Goal: Information Seeking & Learning: Learn about a topic

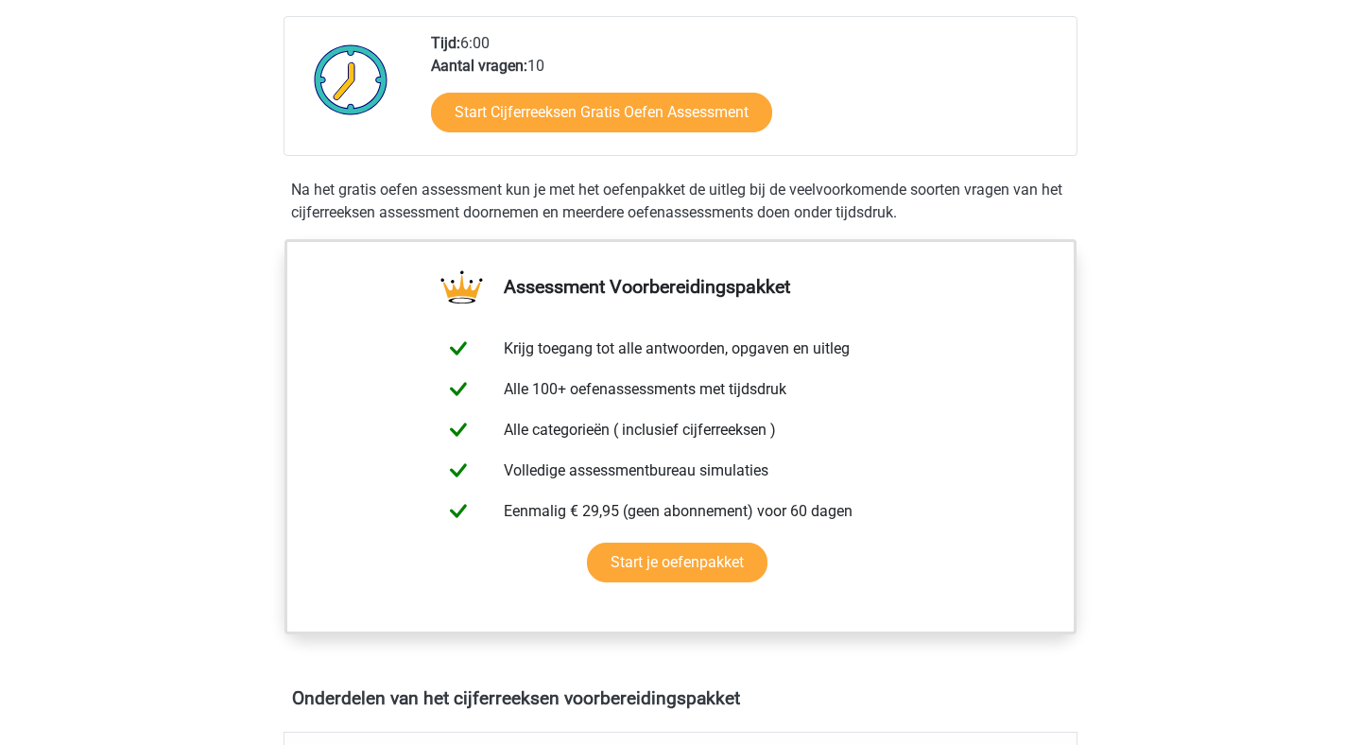
scroll to position [472, 0]
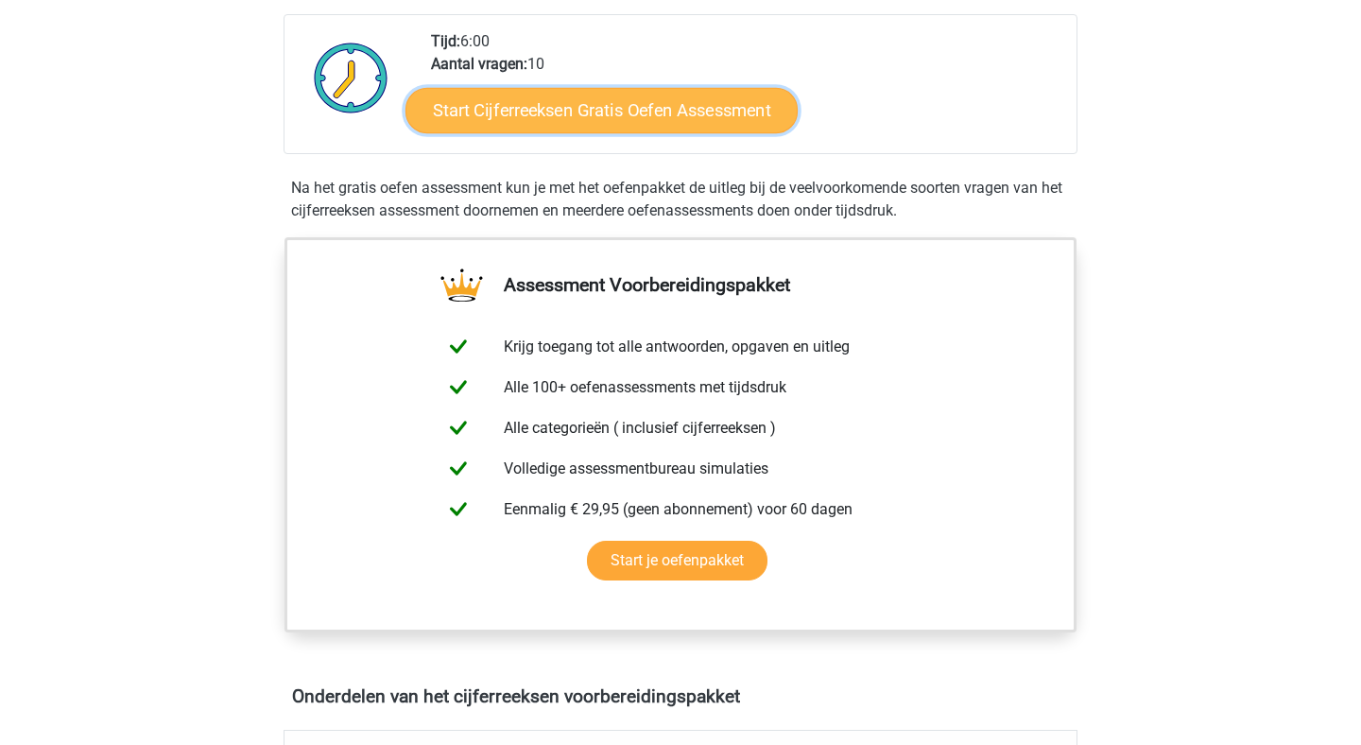
click at [620, 132] on link "Start Cijferreeksen Gratis Oefen Assessment" at bounding box center [601, 109] width 392 height 45
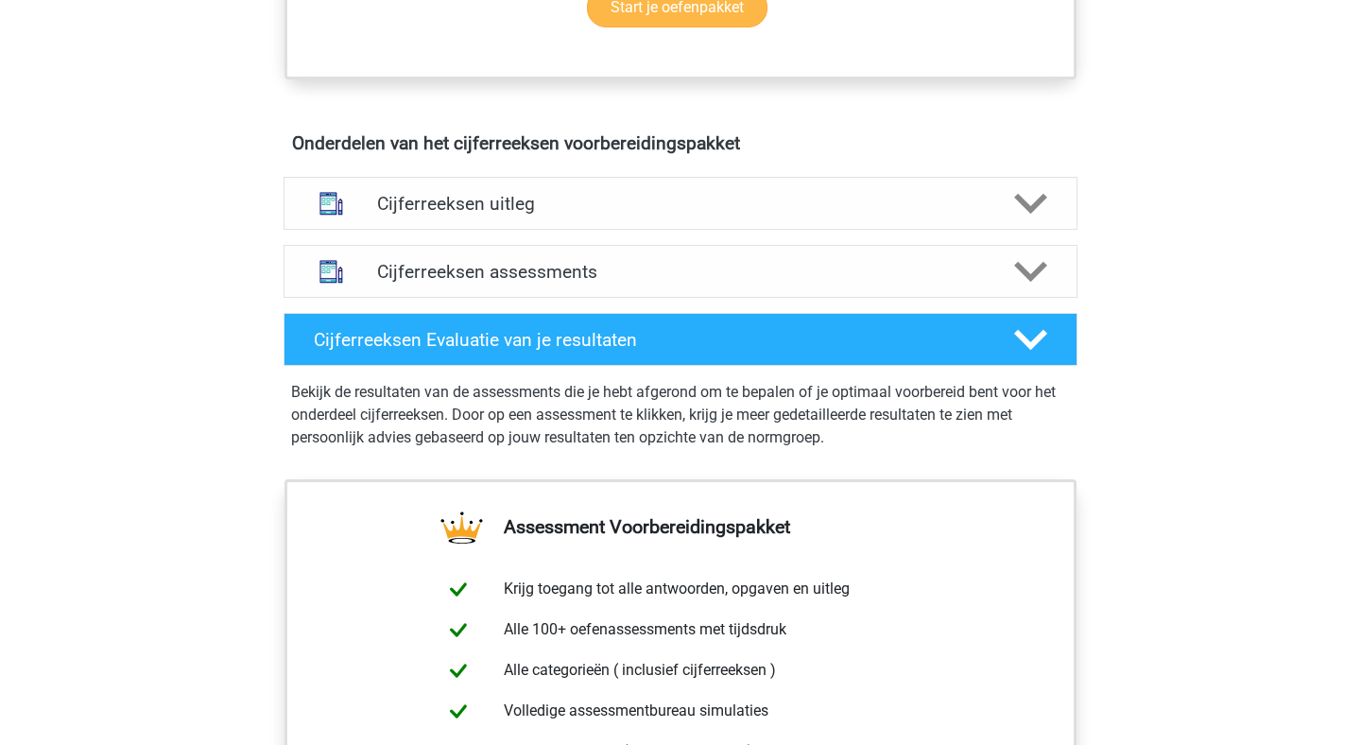
scroll to position [1026, 0]
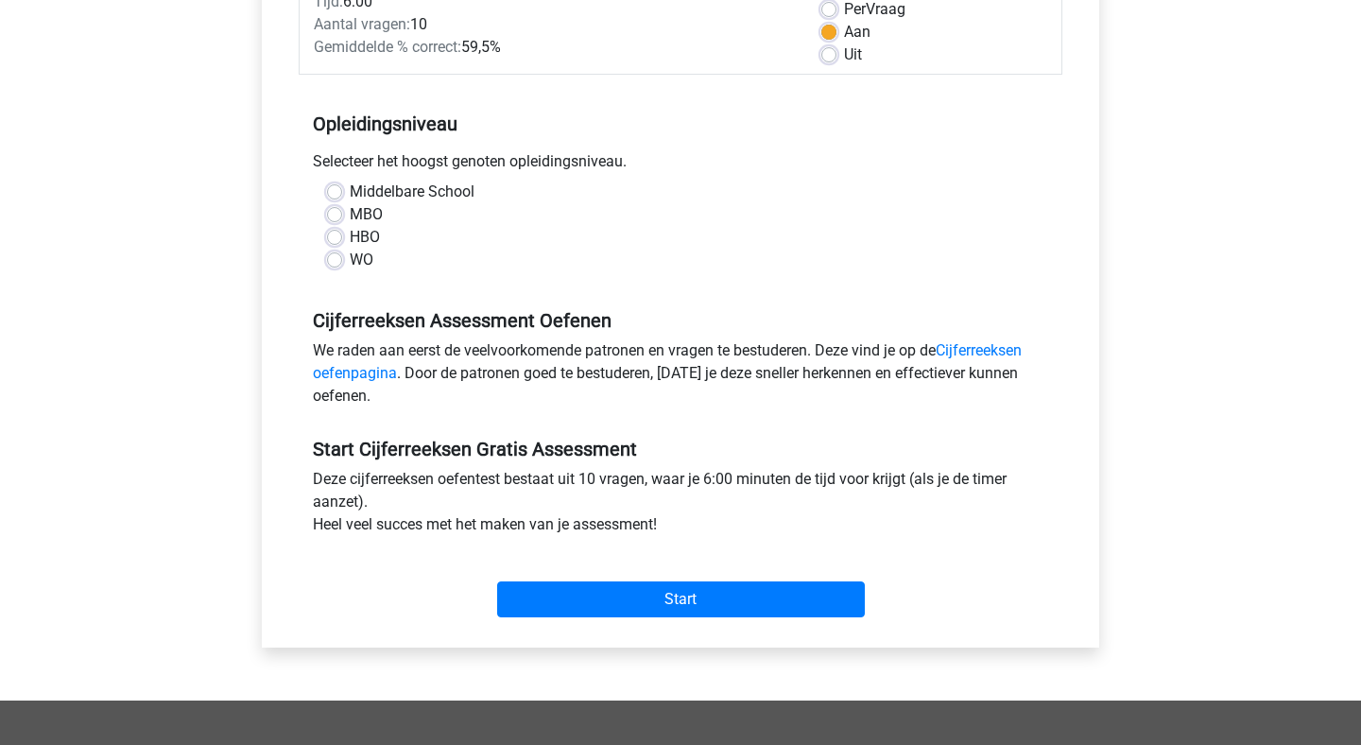
scroll to position [312, 0]
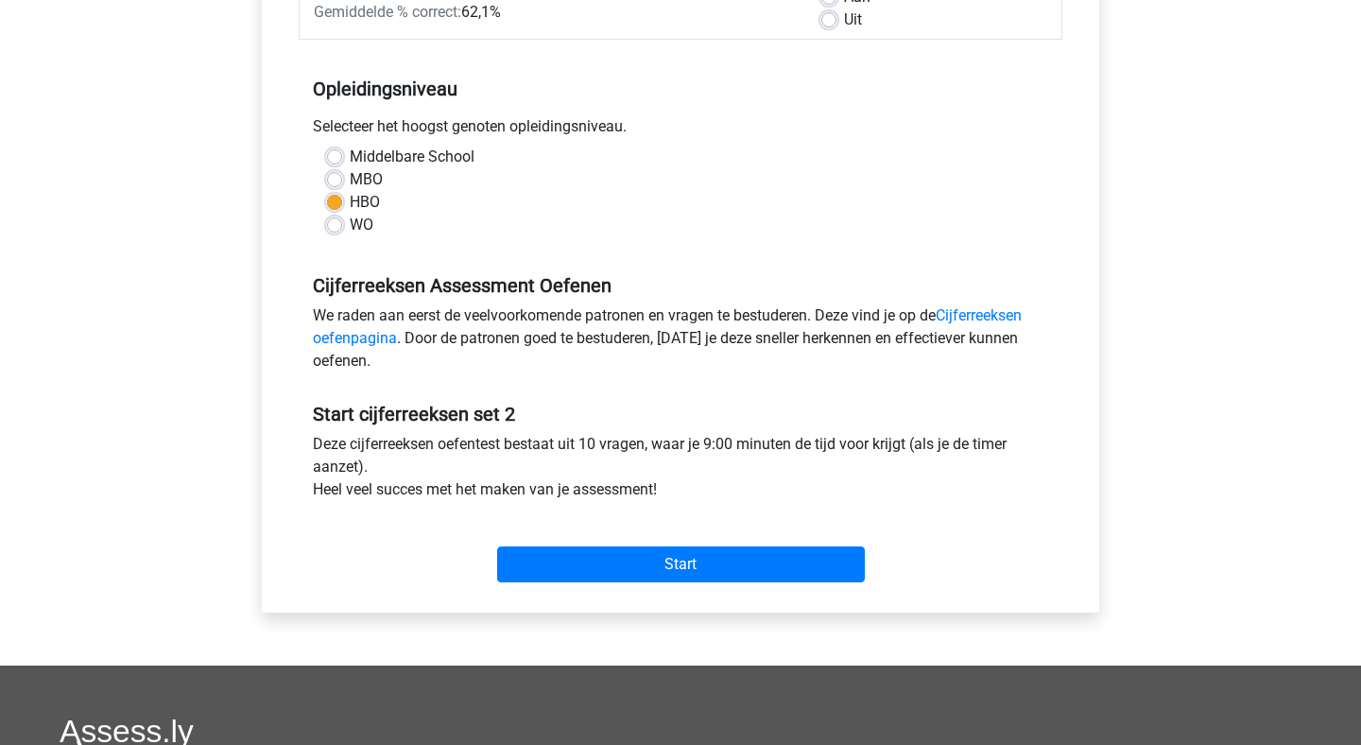
scroll to position [327, 0]
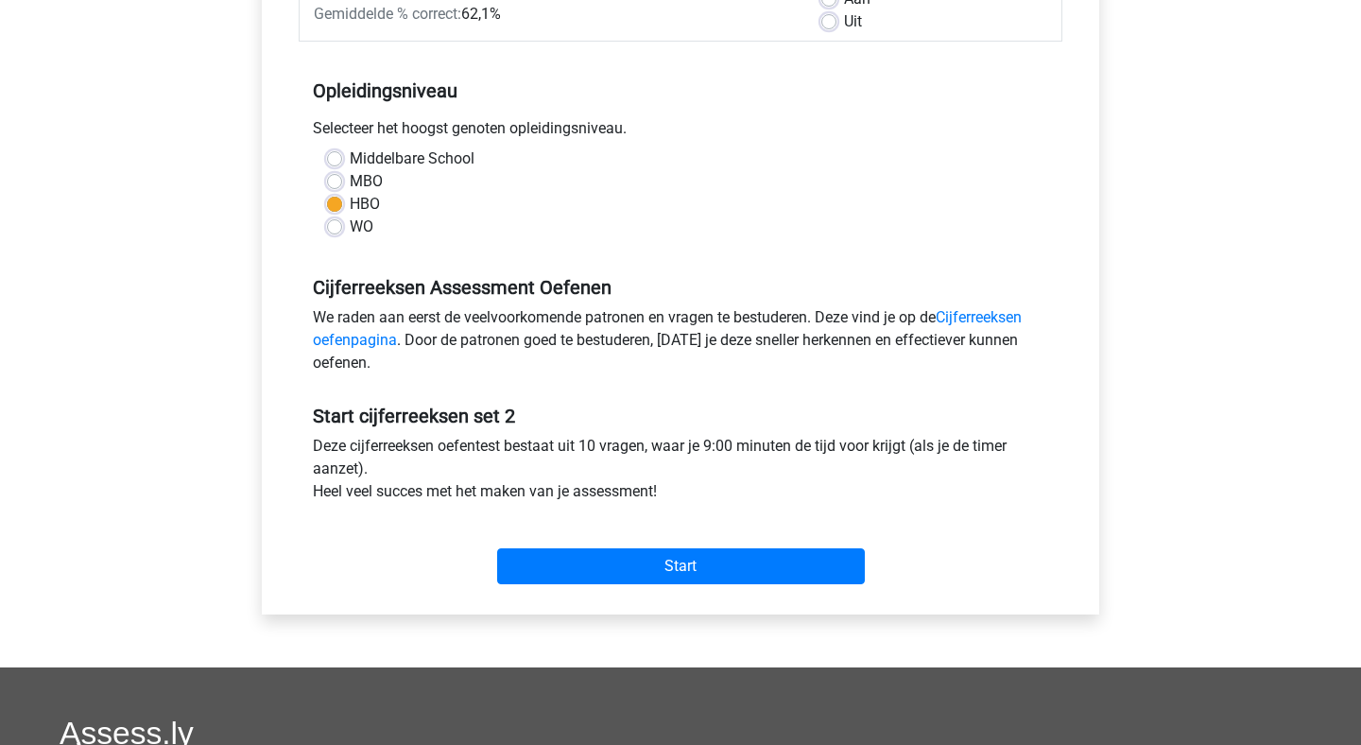
click at [372, 221] on label "WO" at bounding box center [362, 226] width 24 height 23
click at [342, 221] on input "WO" at bounding box center [334, 224] width 15 height 19
radio input "true"
click at [668, 588] on div "Start" at bounding box center [680, 550] width 763 height 81
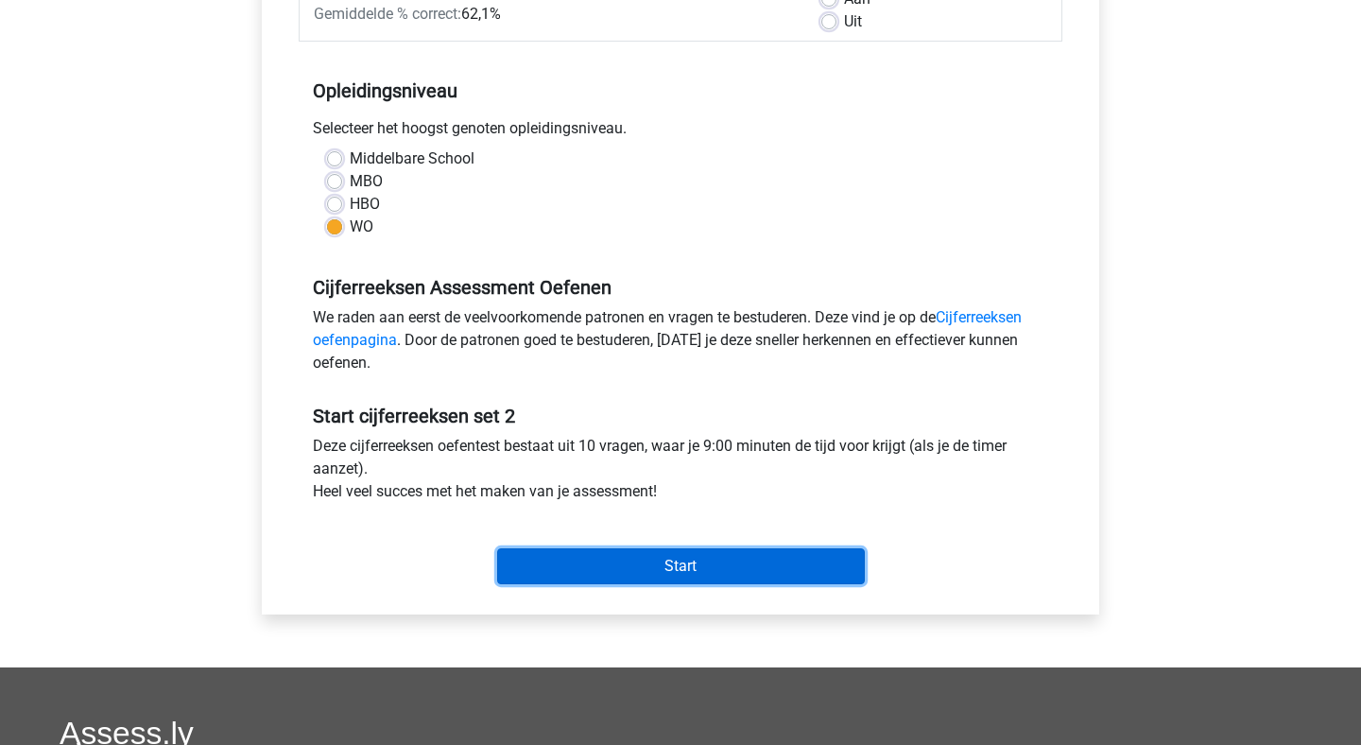
click at [658, 570] on input "Start" at bounding box center [681, 566] width 368 height 36
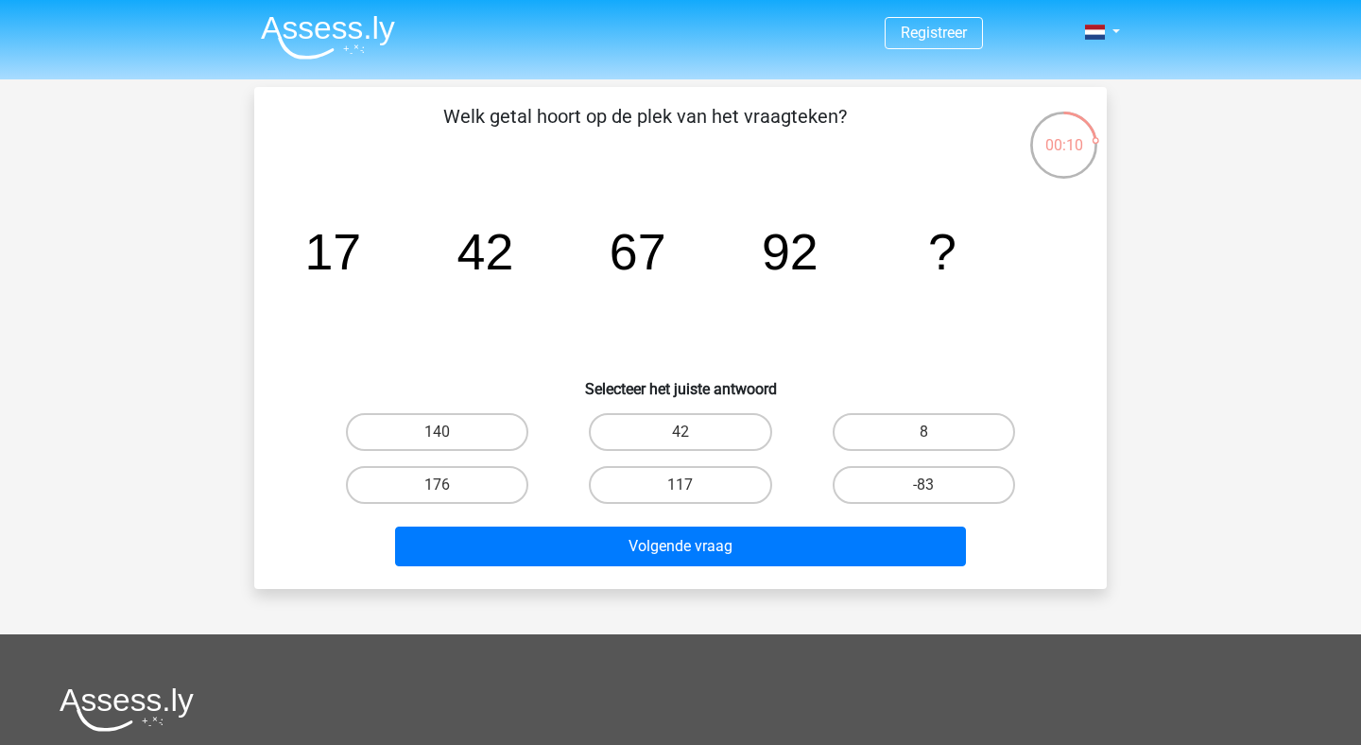
click at [683, 492] on input "117" at bounding box center [686, 491] width 12 height 12
radio input "true"
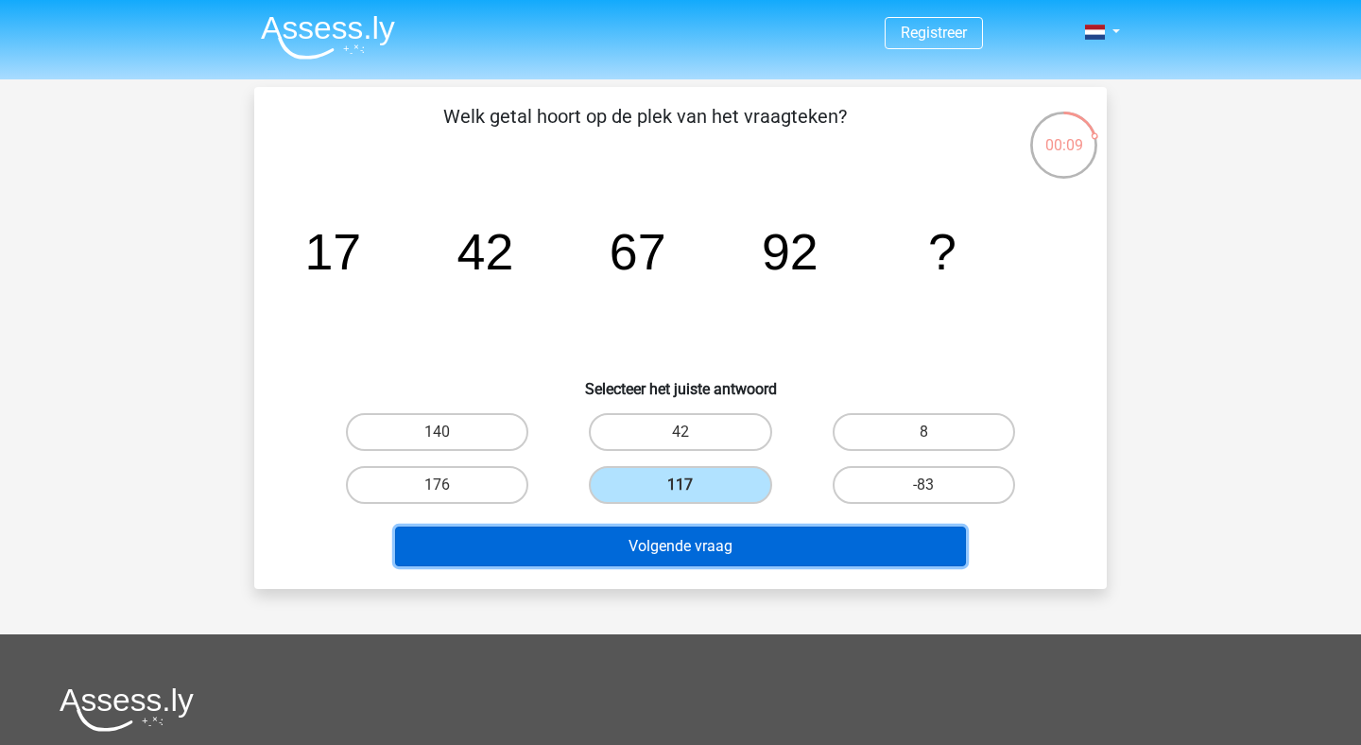
click at [697, 547] on button "Volgende vraag" at bounding box center [681, 546] width 572 height 40
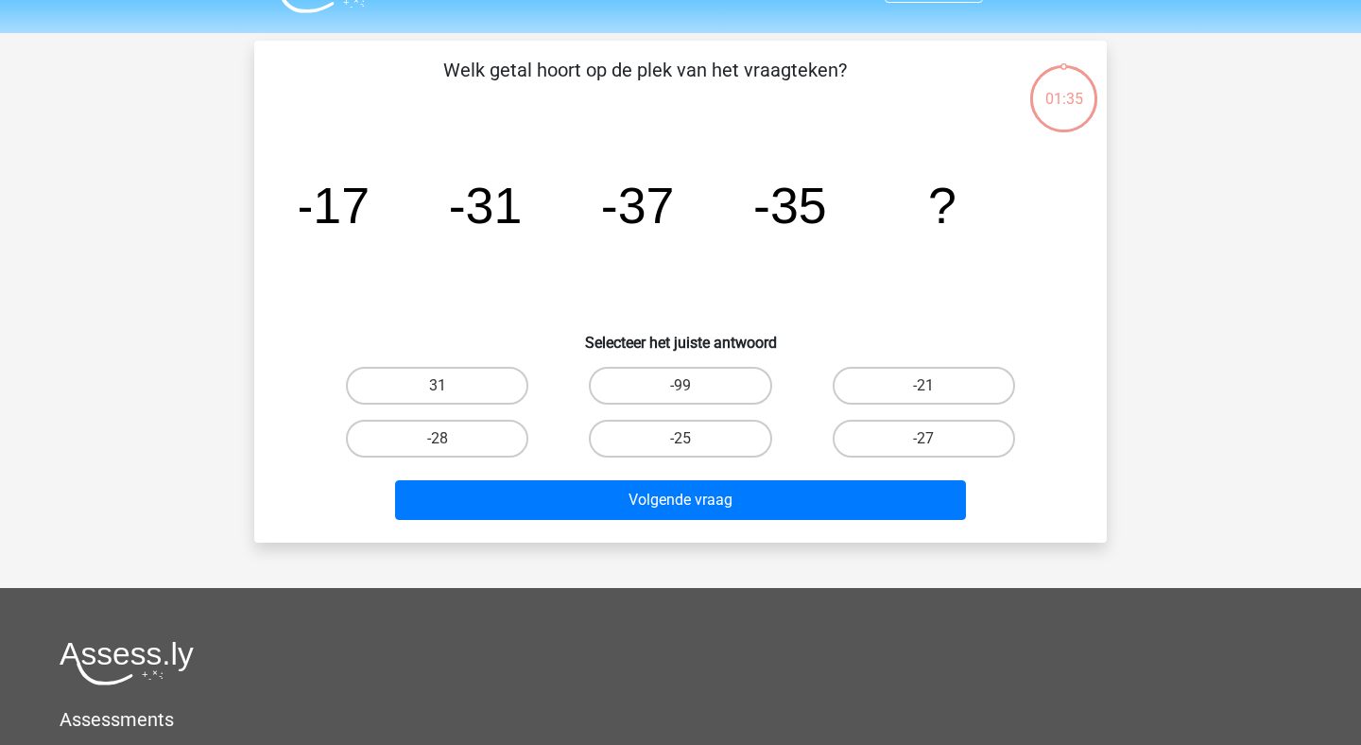
scroll to position [87, 0]
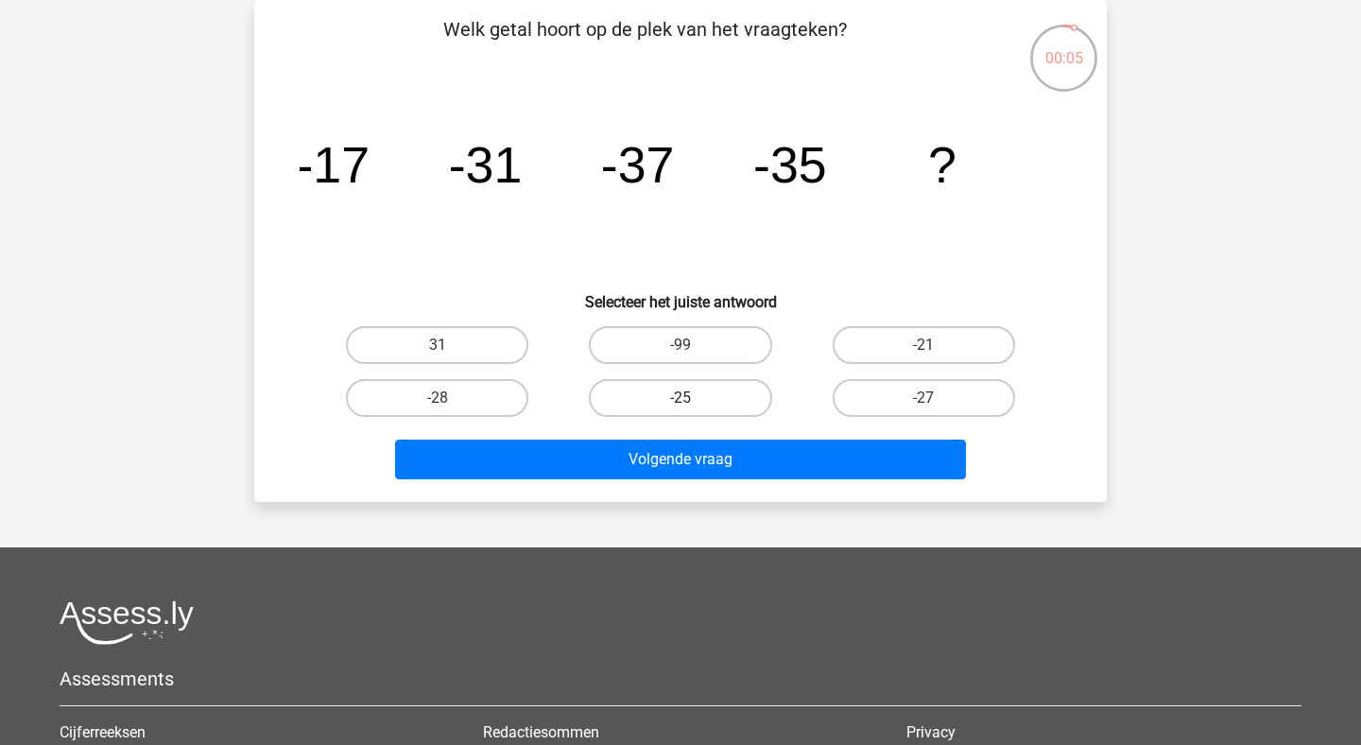
click at [730, 391] on label "-25" at bounding box center [680, 398] width 182 height 38
click at [693, 398] on input "-25" at bounding box center [686, 404] width 12 height 12
radio input "true"
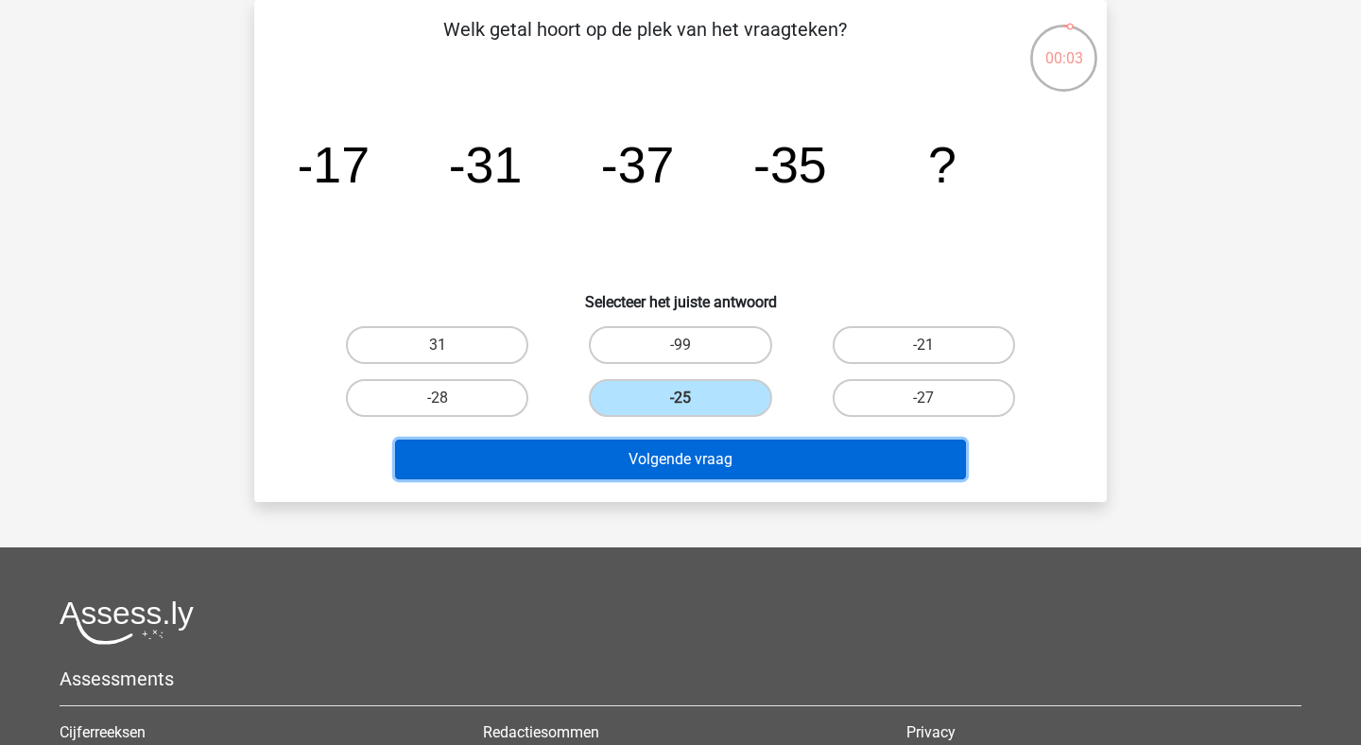
click at [737, 454] on button "Volgende vraag" at bounding box center [681, 459] width 572 height 40
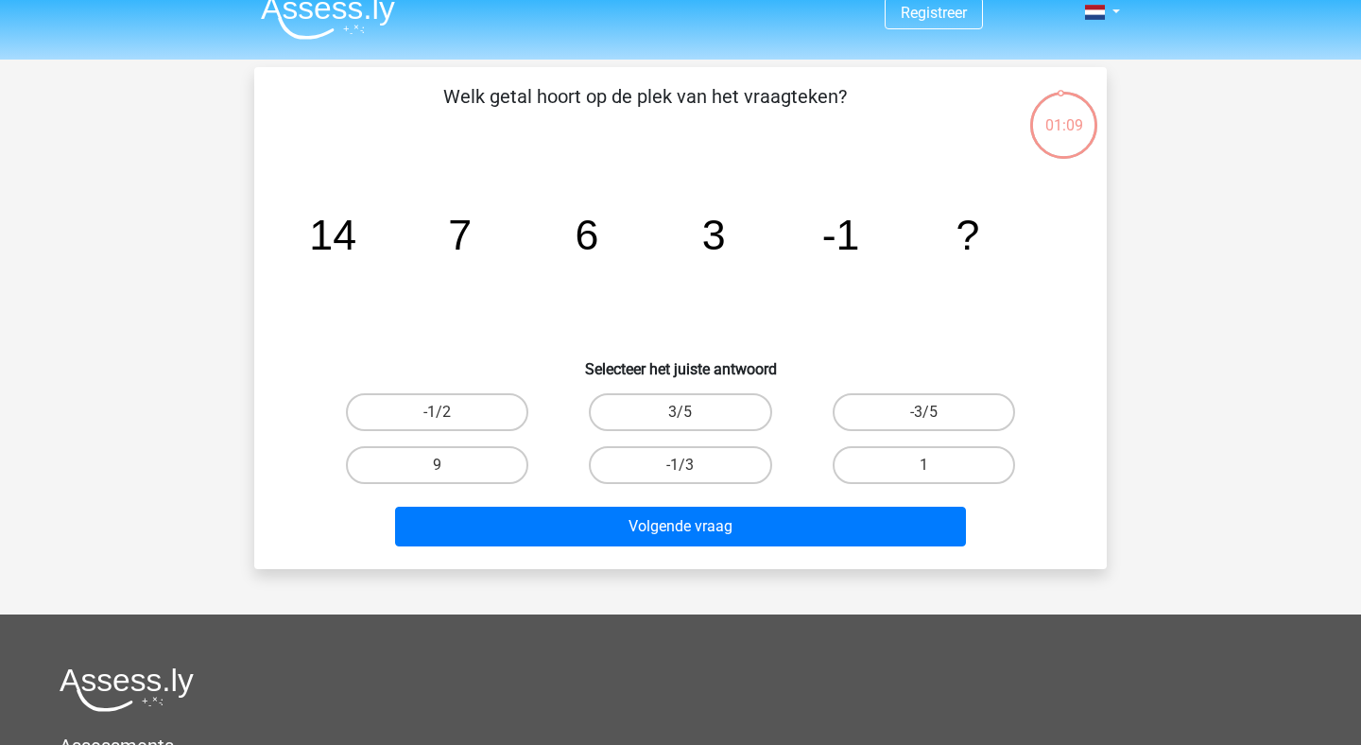
scroll to position [18, 0]
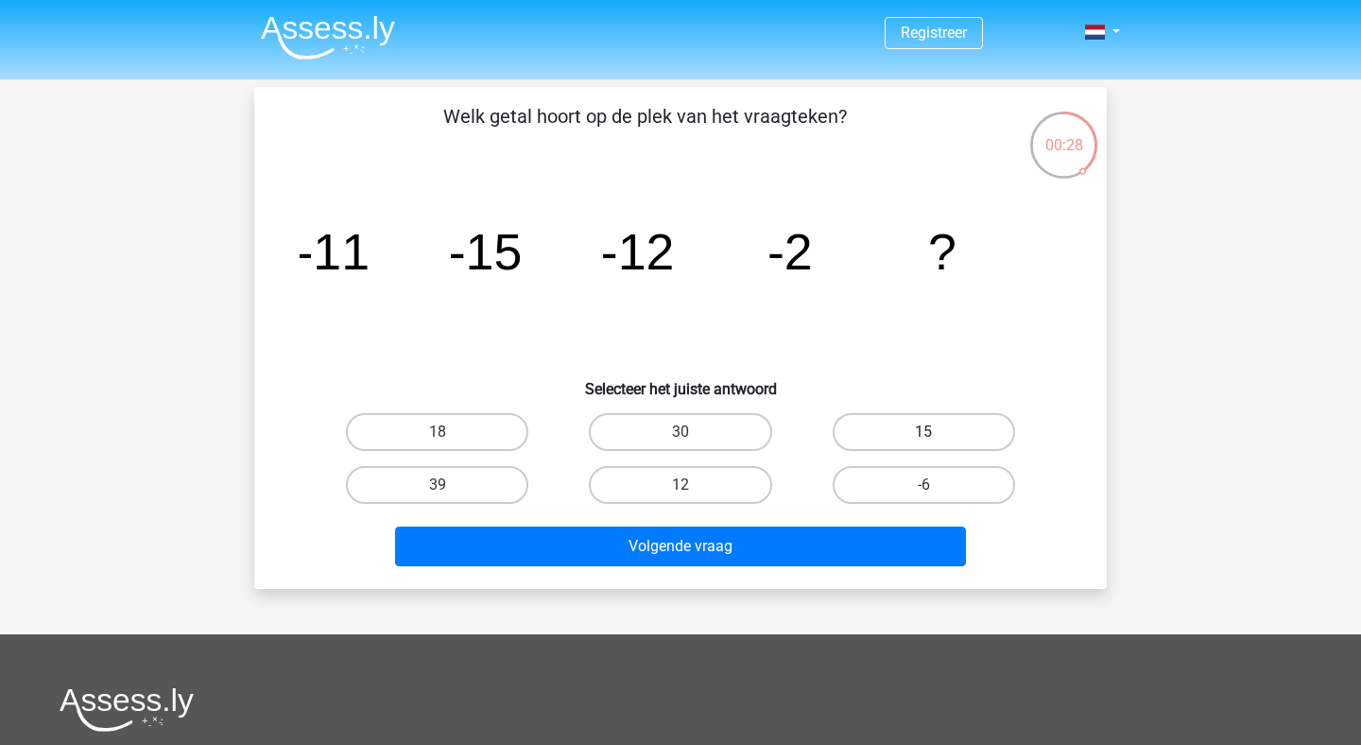
click at [857, 432] on label "15" at bounding box center [923, 432] width 182 height 38
click at [923, 432] on input "15" at bounding box center [929, 438] width 12 height 12
radio input "true"
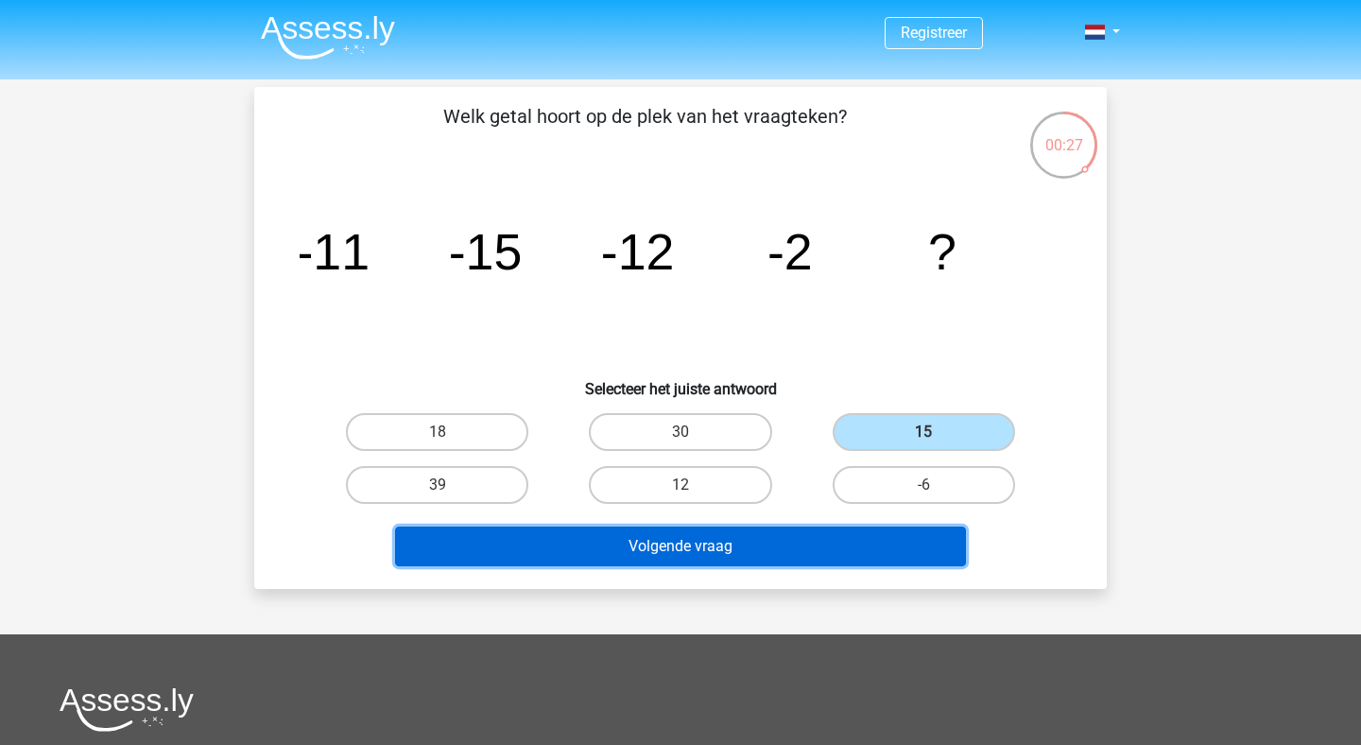
click at [802, 558] on button "Volgende vraag" at bounding box center [681, 546] width 572 height 40
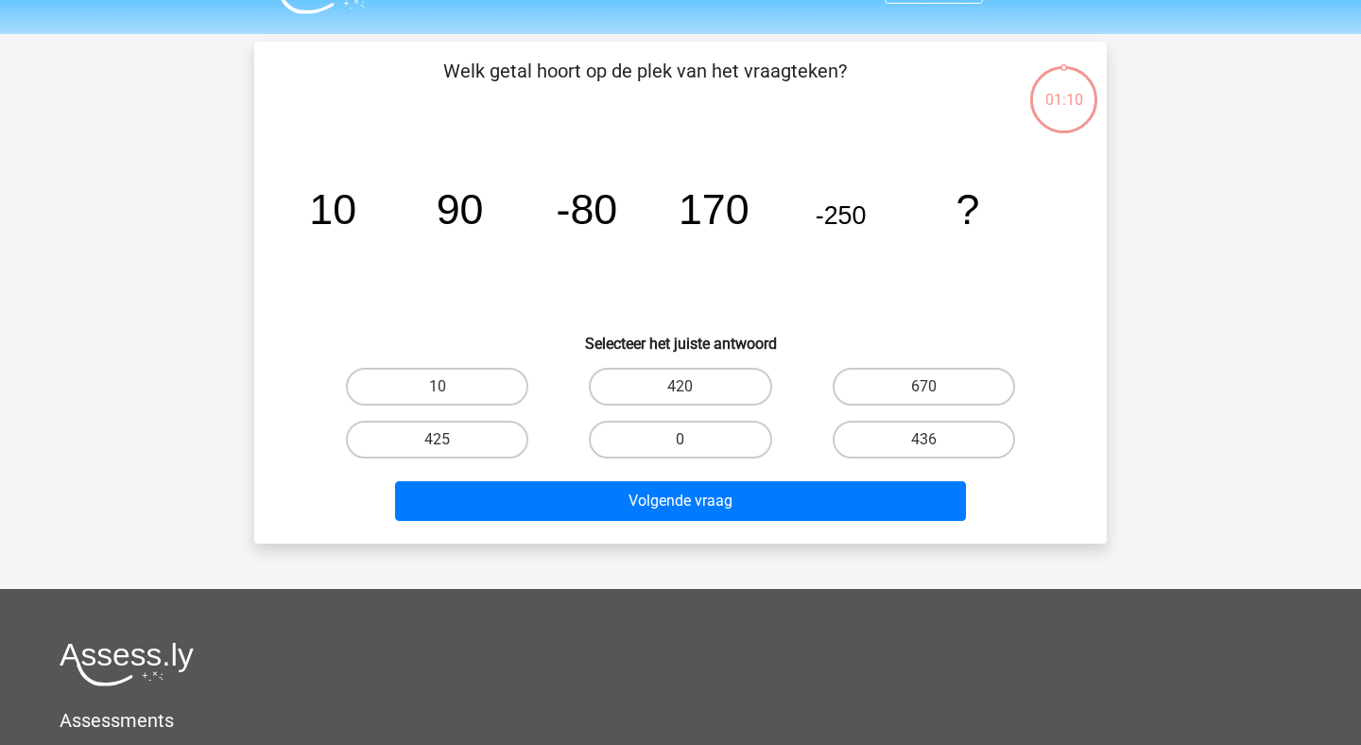
scroll to position [87, 0]
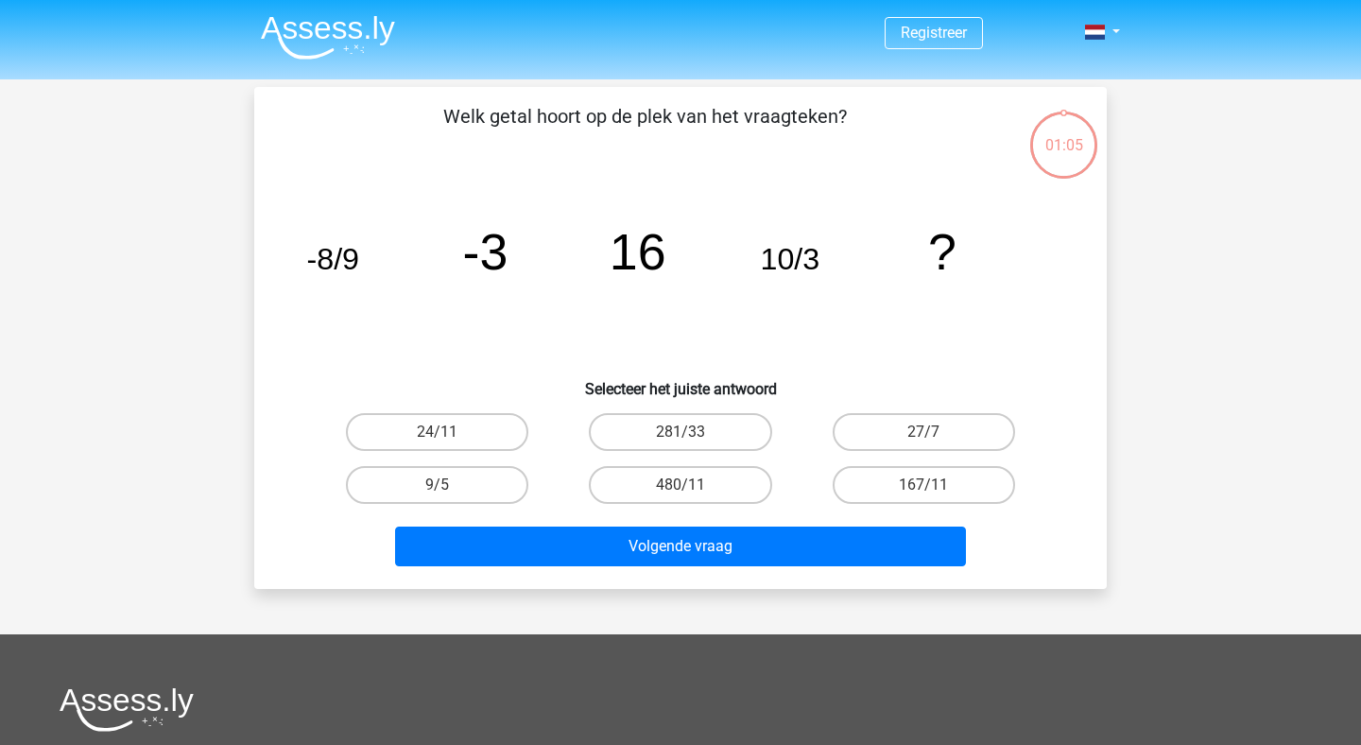
scroll to position [87, 0]
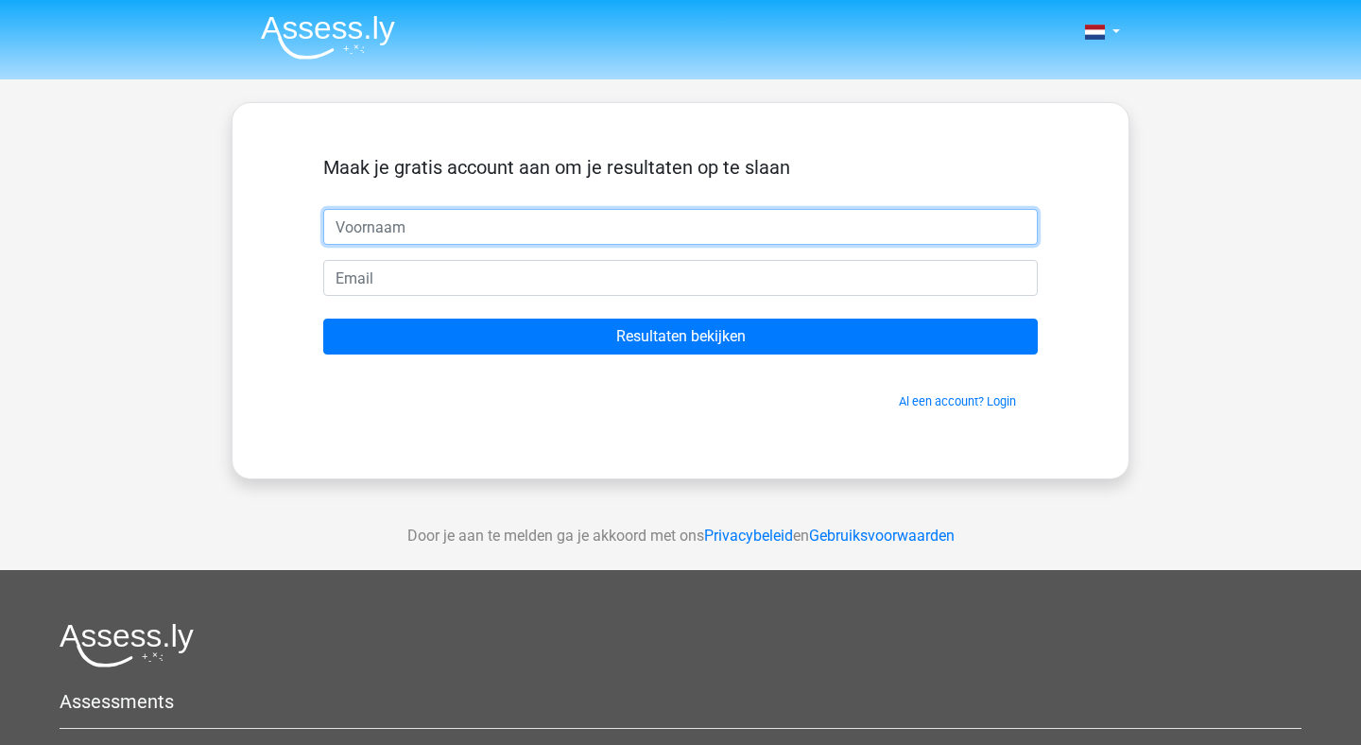
click at [672, 230] on input "text" at bounding box center [680, 227] width 714 height 36
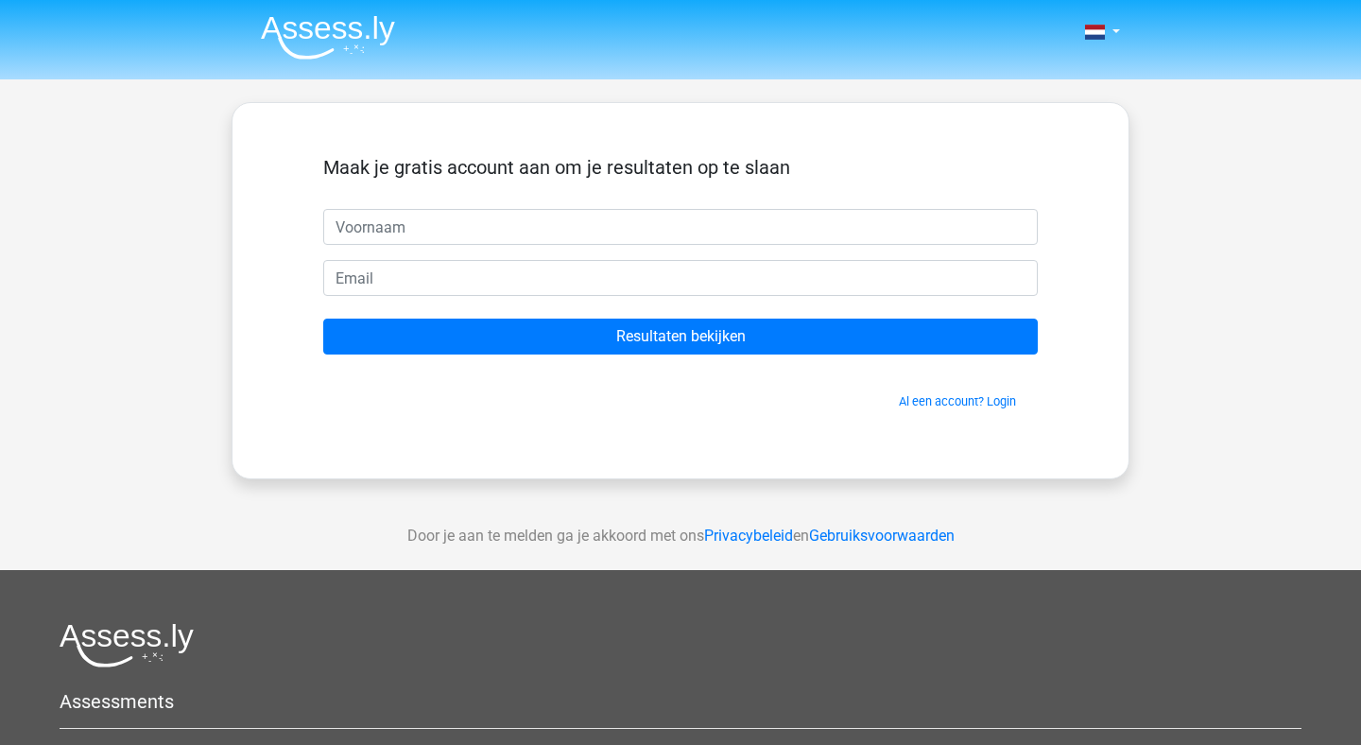
click at [670, 437] on div "Maak je gratis account aan om je resultaten op te slaan Resultaten bekijken Al …" at bounding box center [680, 290] width 898 height 377
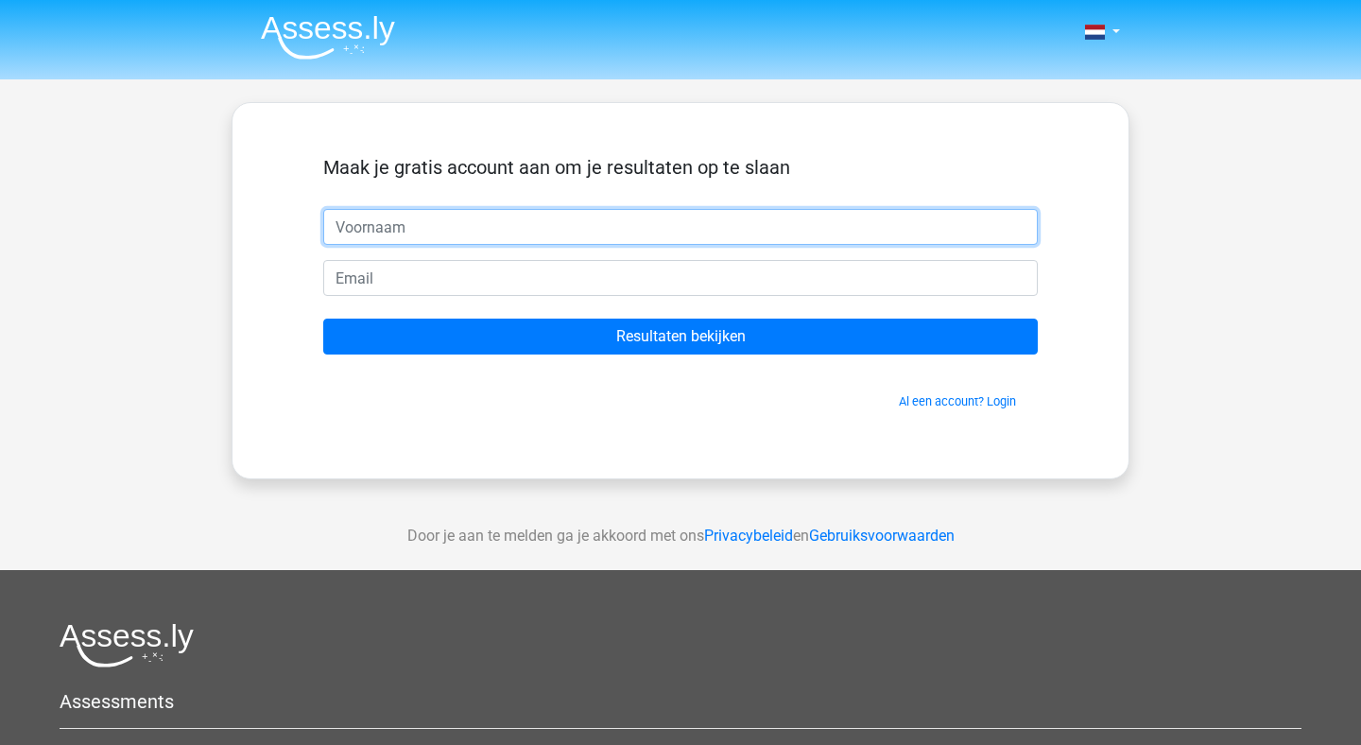
click at [601, 227] on input "text" at bounding box center [680, 227] width 714 height 36
type input "Iris"
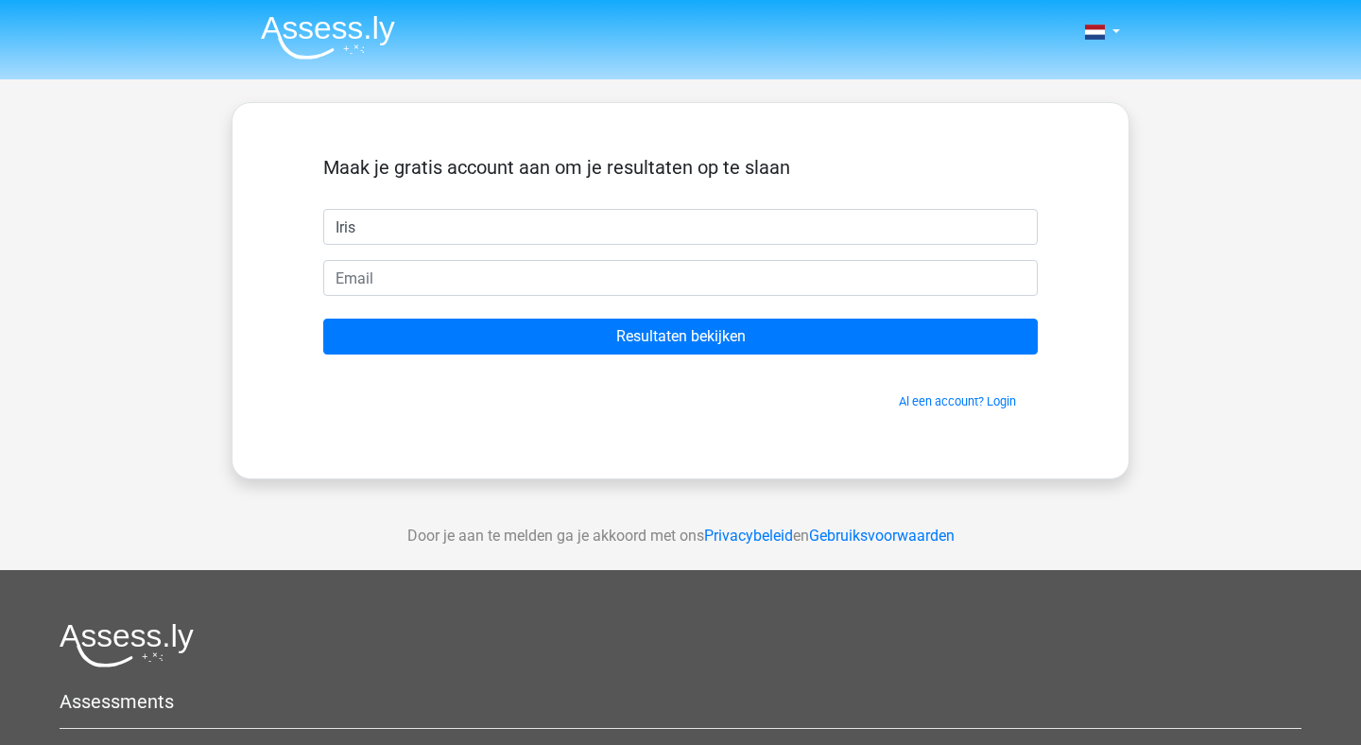
click at [467, 298] on form "Maak je gratis account aan om je resultaten op te slaan Iris Resultaten bekijke…" at bounding box center [680, 283] width 714 height 254
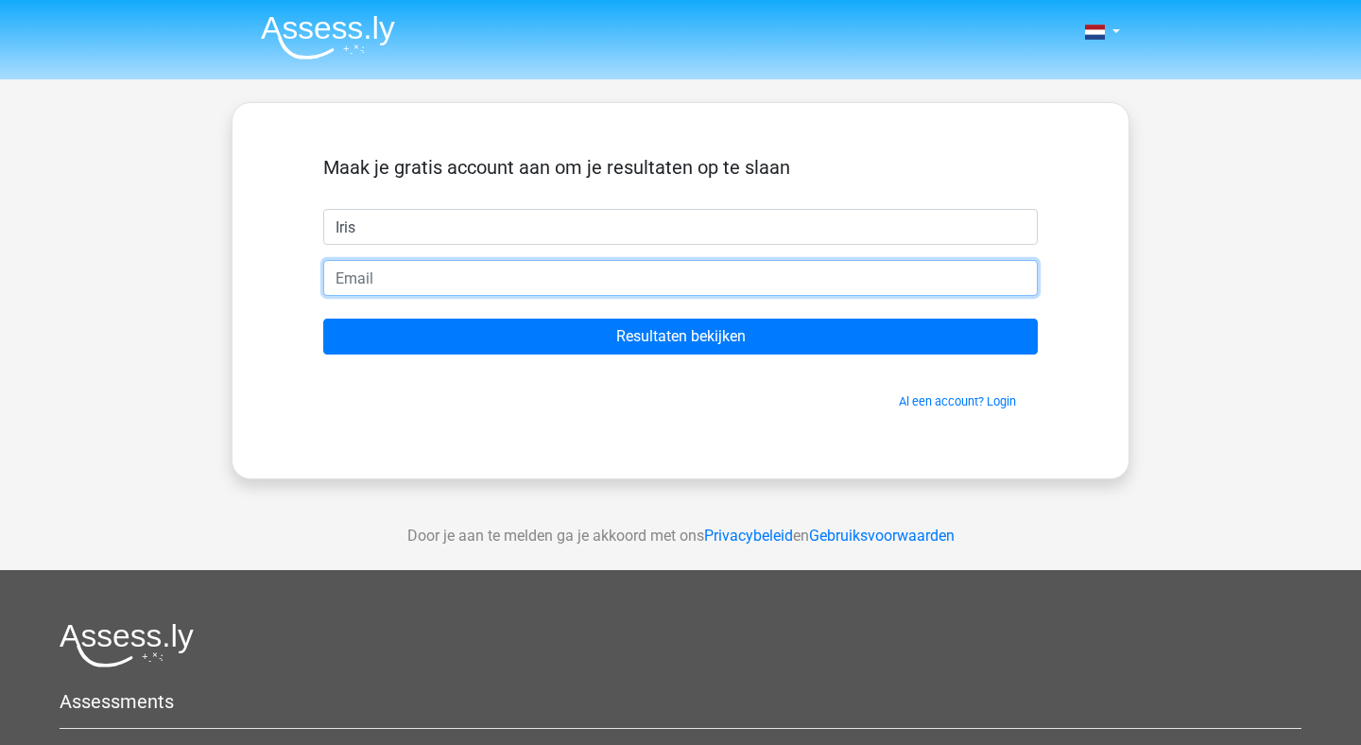
click at [454, 285] on input "email" at bounding box center [680, 278] width 714 height 36
type input "sengels@live.nl"
drag, startPoint x: 448, startPoint y: 283, endPoint x: 307, endPoint y: 283, distance: 140.8
click at [307, 283] on div "Maak je gratis account aan om je resultaten op te slaan Iris sengels@live.nl Re…" at bounding box center [680, 290] width 805 height 284
